Goal: Information Seeking & Learning: Learn about a topic

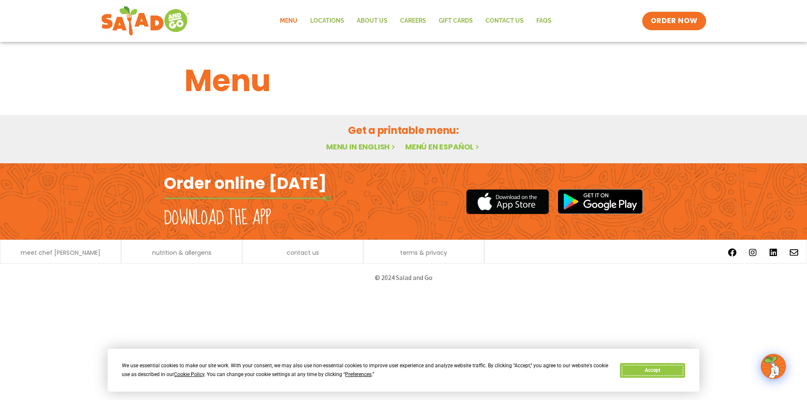
click at [651, 374] on button "Accept" at bounding box center [652, 370] width 65 height 15
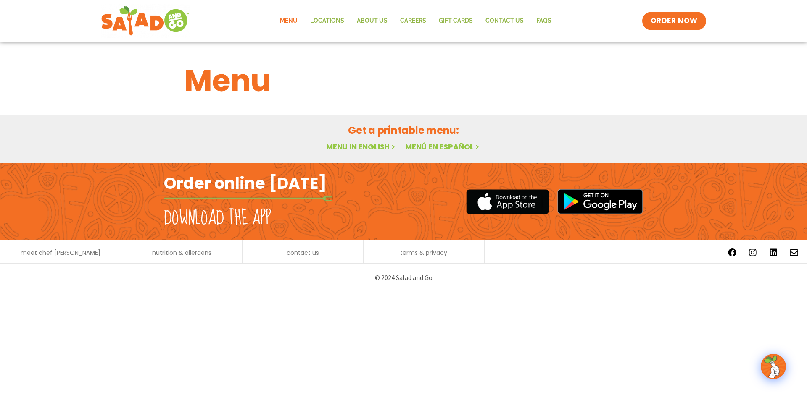
click at [290, 25] on link "Menu" at bounding box center [289, 20] width 30 height 19
click at [379, 144] on link "Menu in English" at bounding box center [361, 147] width 71 height 11
click at [68, 261] on div "meet chef [PERSON_NAME]" at bounding box center [60, 252] width 121 height 24
click at [68, 254] on span "meet chef [PERSON_NAME]" at bounding box center [61, 253] width 80 height 6
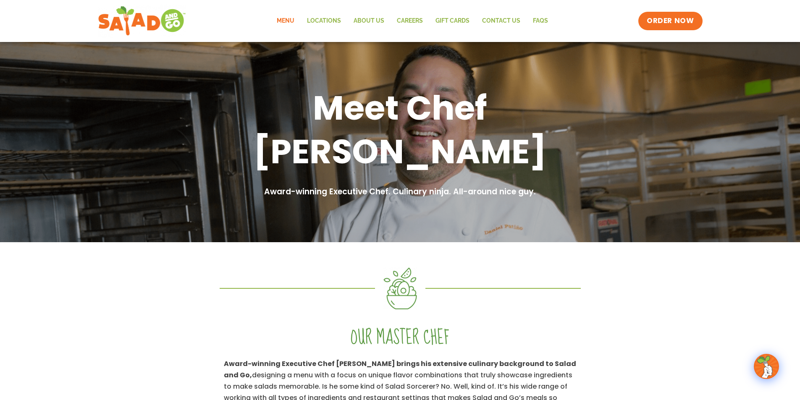
click at [290, 20] on link "Menu" at bounding box center [286, 20] width 30 height 19
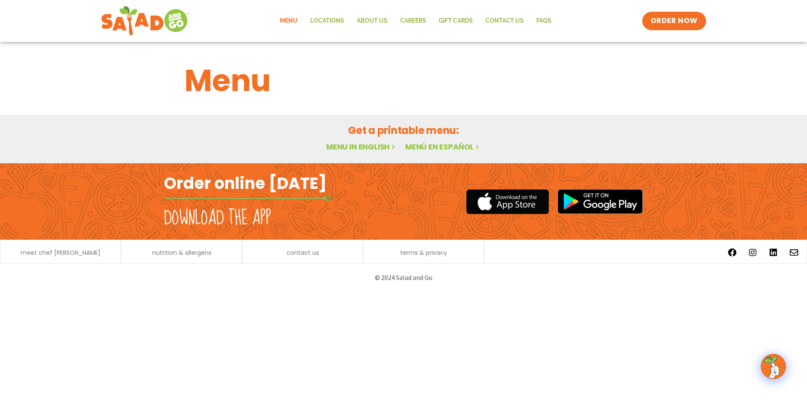
click at [377, 146] on link "Menu in English" at bounding box center [361, 147] width 71 height 11
